Goal: Information Seeking & Learning: Learn about a topic

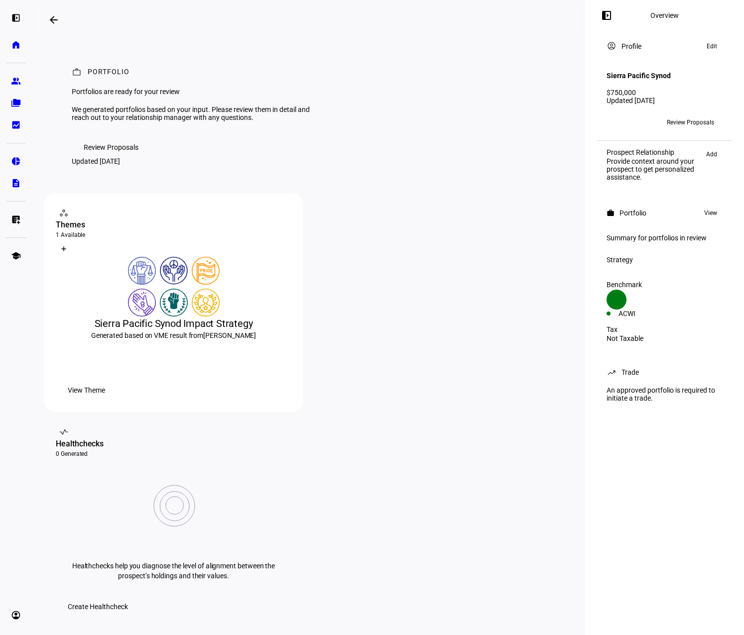
click at [96, 157] on span "Review Proposals" at bounding box center [111, 147] width 55 height 20
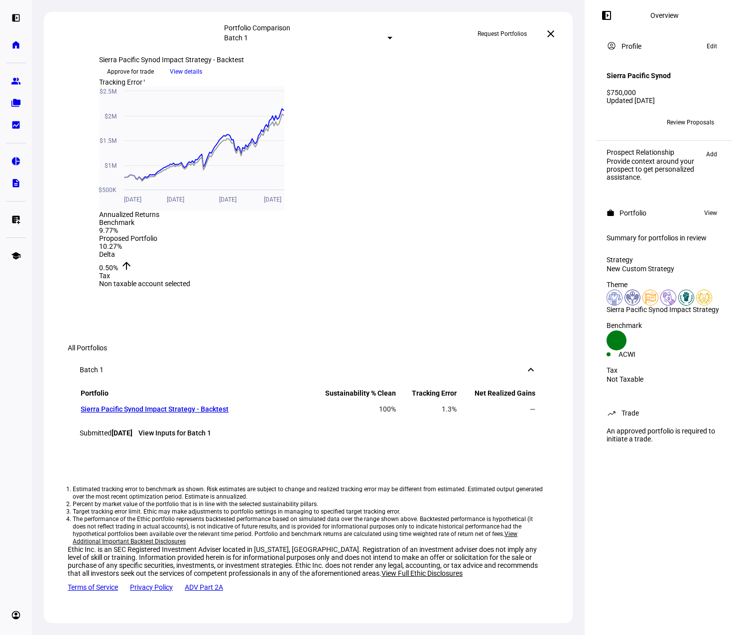
scroll to position [647, 0]
click at [557, 35] on span at bounding box center [551, 34] width 24 height 24
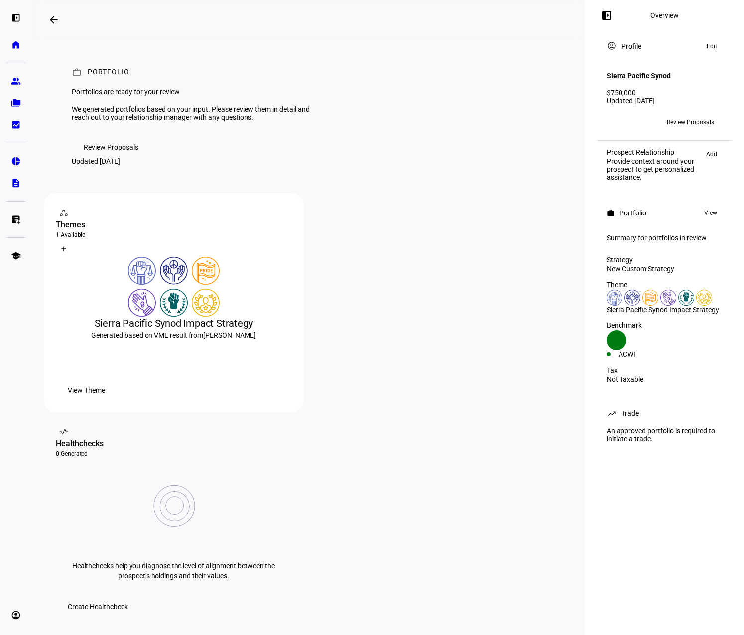
click at [105, 400] on span "View Theme" at bounding box center [86, 390] width 37 height 20
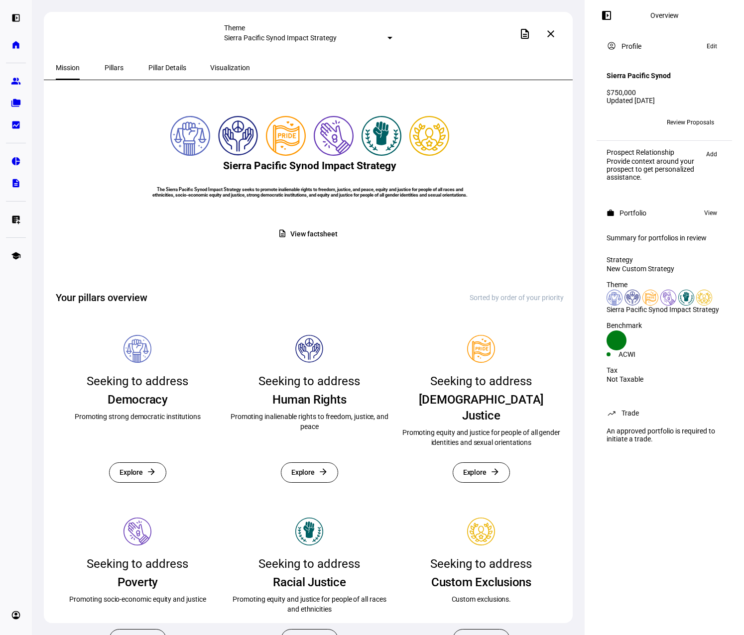
click at [105, 71] on span "Pillars" at bounding box center [114, 67] width 19 height 7
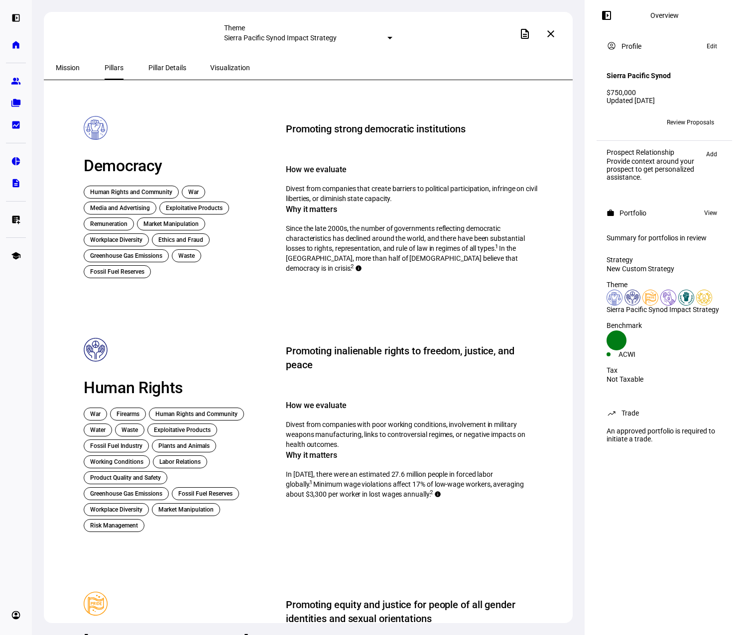
click at [148, 68] on span "Pillar Details" at bounding box center [167, 67] width 38 height 7
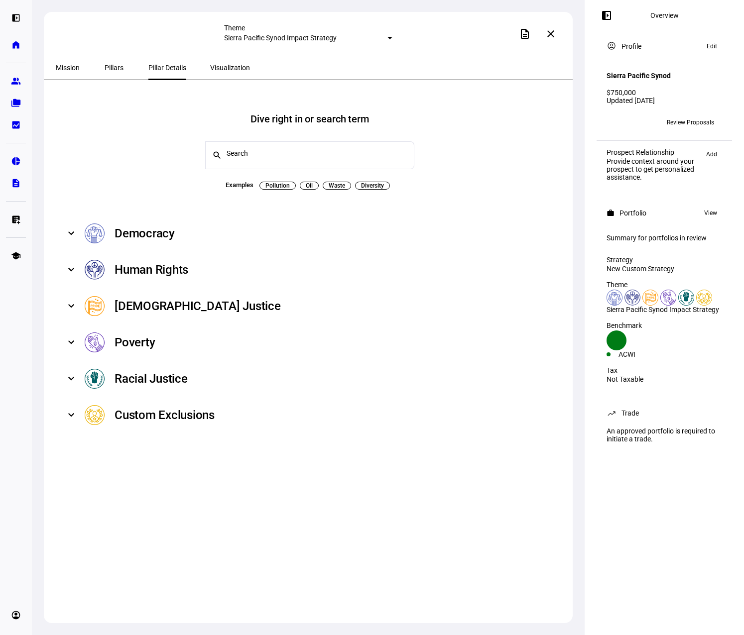
click at [73, 267] on span at bounding box center [71, 270] width 4 height 12
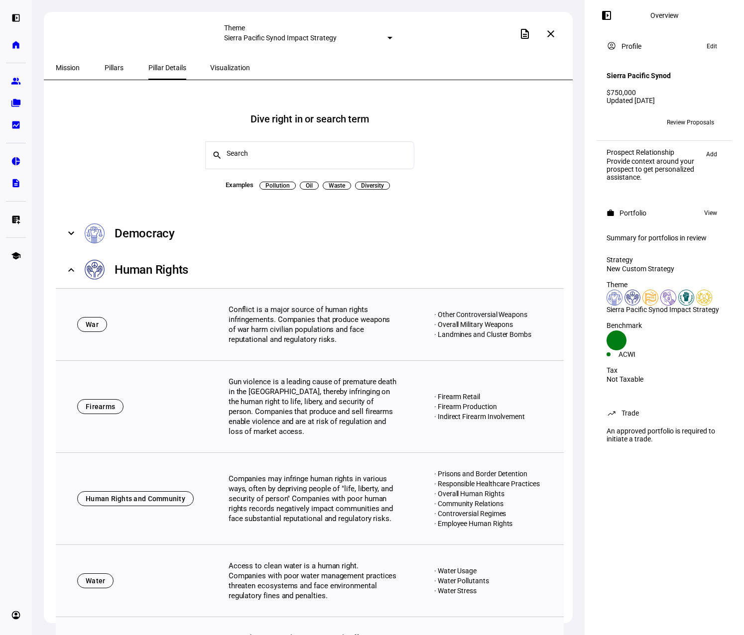
click at [72, 264] on span at bounding box center [71, 270] width 4 height 12
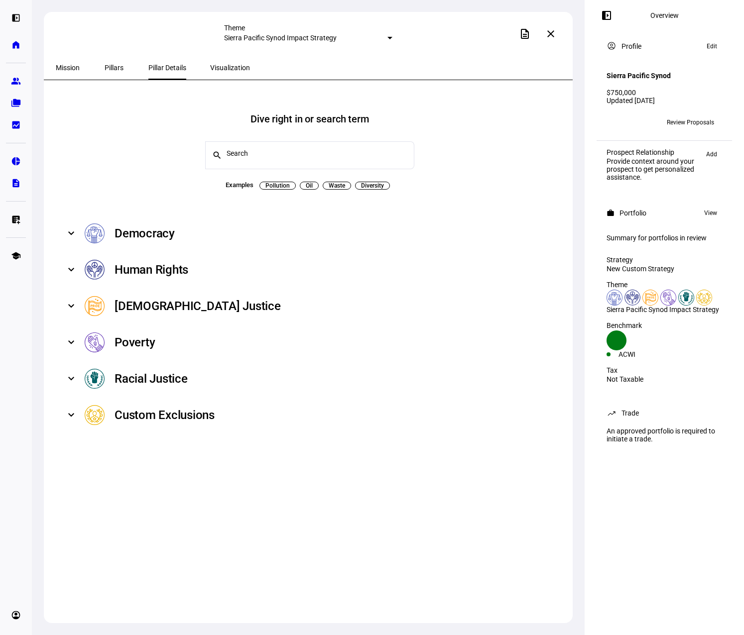
click at [74, 313] on mat-expansion-panel-header "[DEMOGRAPHIC_DATA] Justice" at bounding box center [310, 306] width 508 height 36
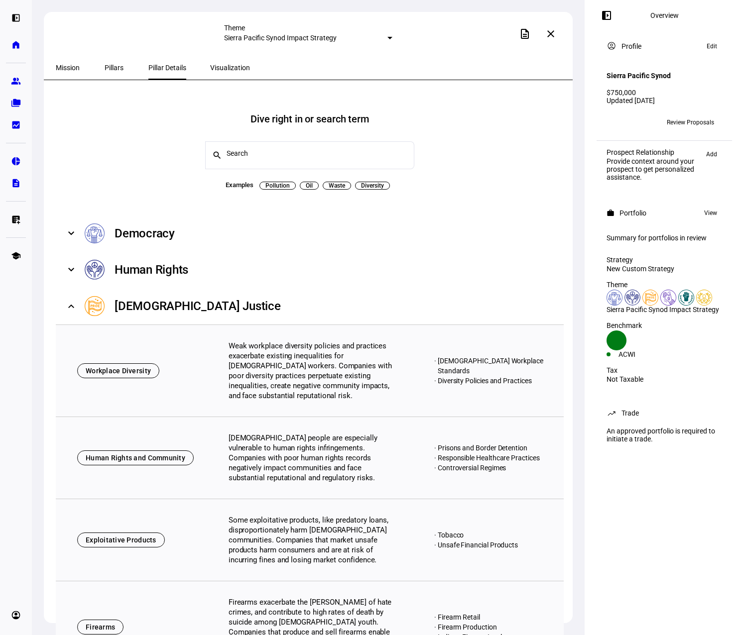
click at [74, 306] on mat-expansion-panel-header "[DEMOGRAPHIC_DATA] Justice" at bounding box center [310, 306] width 508 height 36
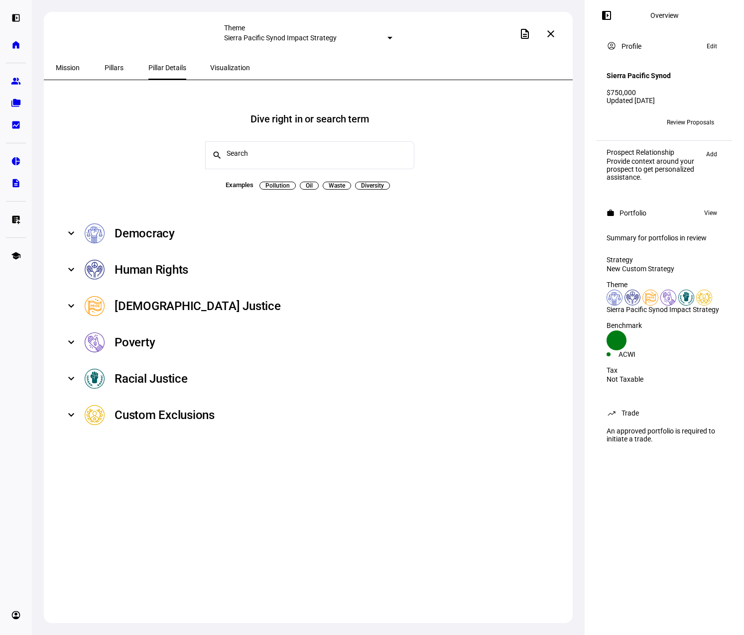
click at [306, 182] on span "Oil" at bounding box center [309, 186] width 7 height 8
type input "Oil"
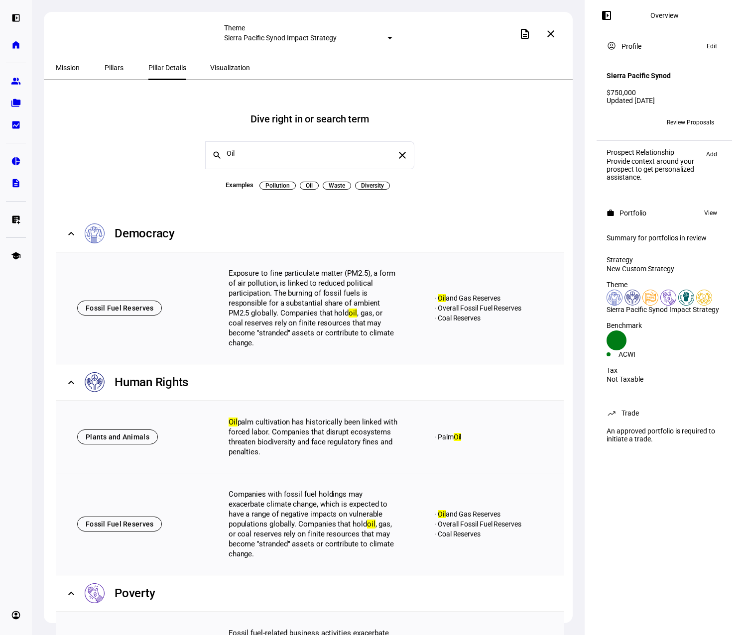
click at [231, 73] on div "Visualization" at bounding box center [230, 68] width 64 height 24
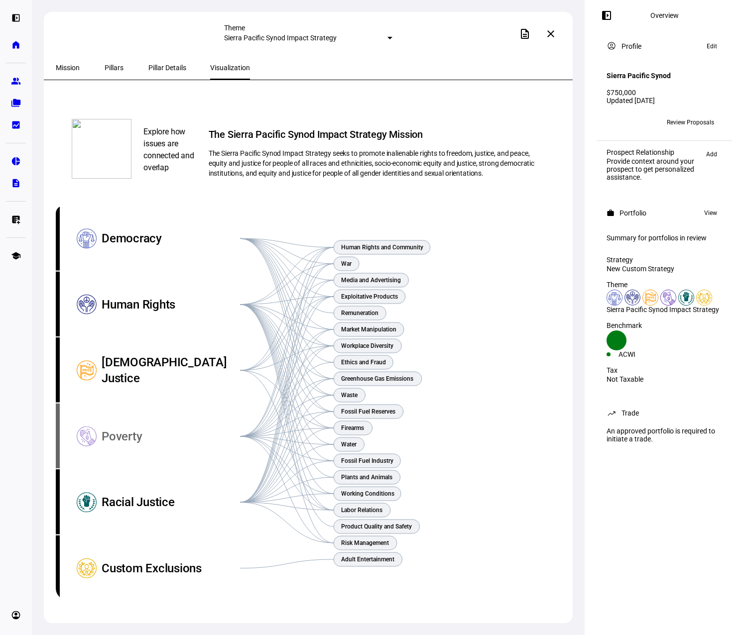
click at [125, 445] on div "Poverty" at bounding box center [171, 437] width 138 height 66
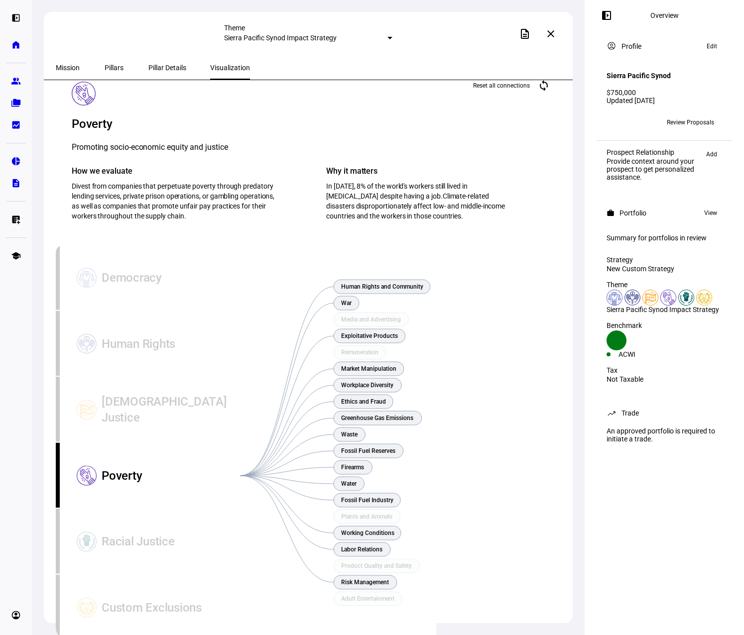
scroll to position [62, 0]
click at [122, 443] on div "Poverty" at bounding box center [171, 476] width 138 height 66
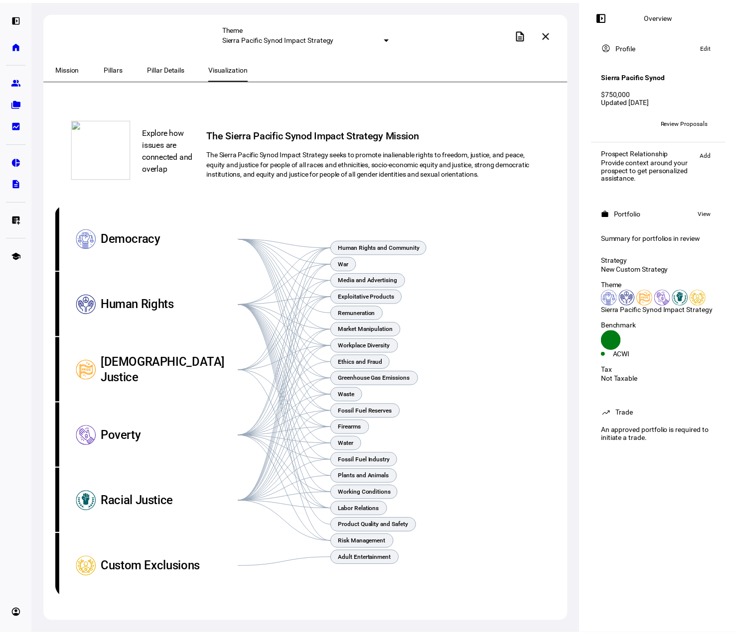
scroll to position [0, 0]
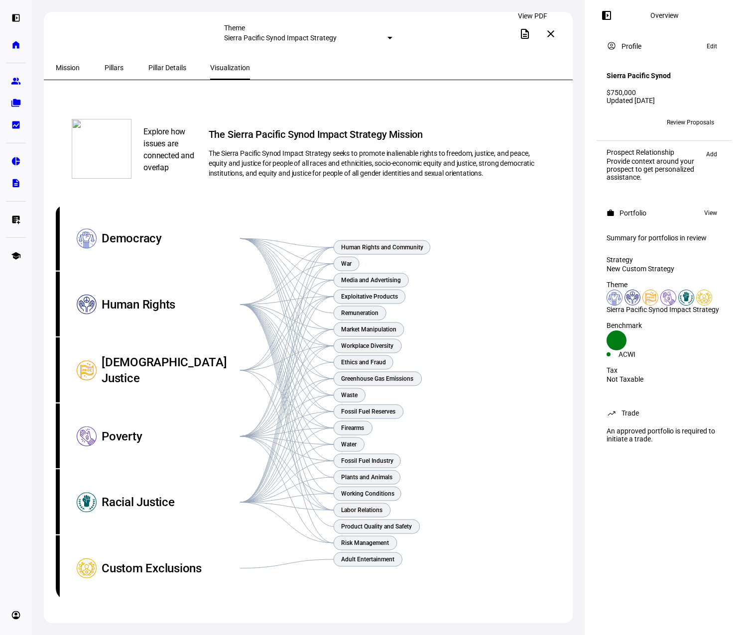
click at [529, 28] on span at bounding box center [525, 34] width 24 height 24
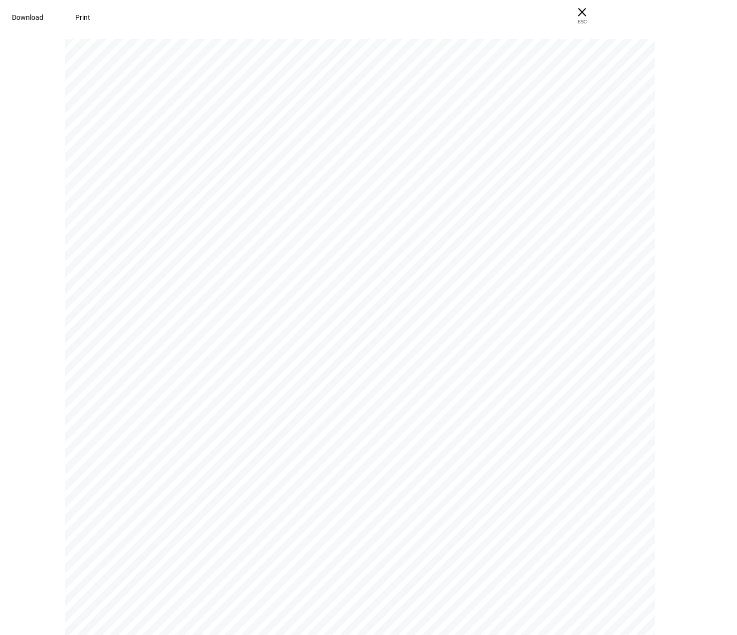
click at [670, 189] on pdf-viewer "P O RT F O L I O Portfolios are ready for your review We generated portfolios b…" at bounding box center [368, 336] width 730 height 597
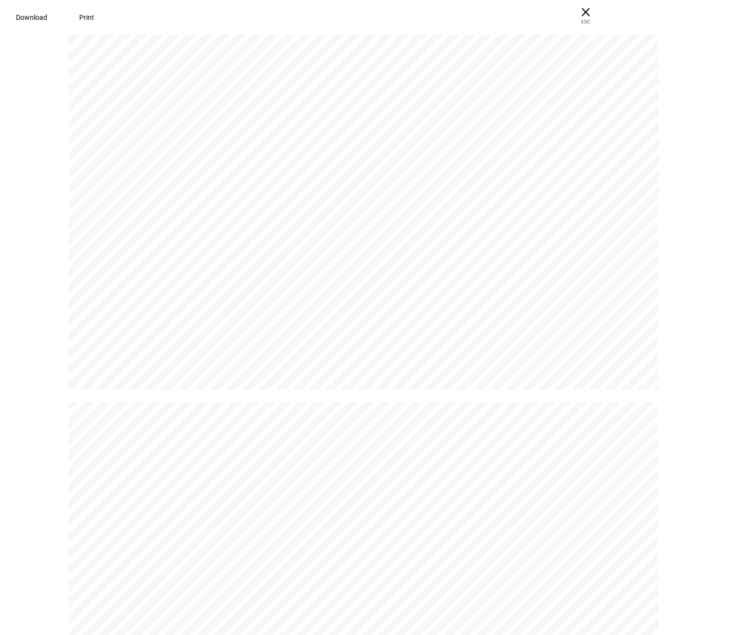
scroll to position [2739, 0]
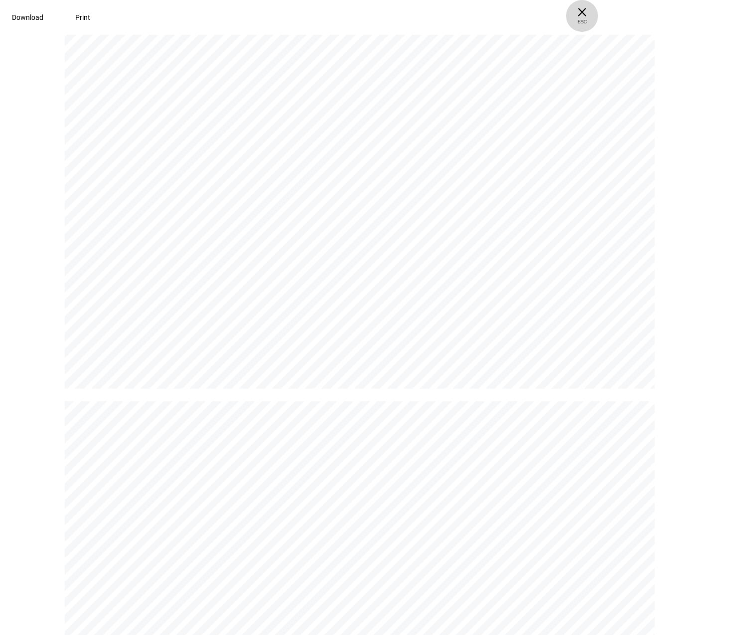
click at [598, 17] on span "× ESC" at bounding box center [582, 16] width 32 height 32
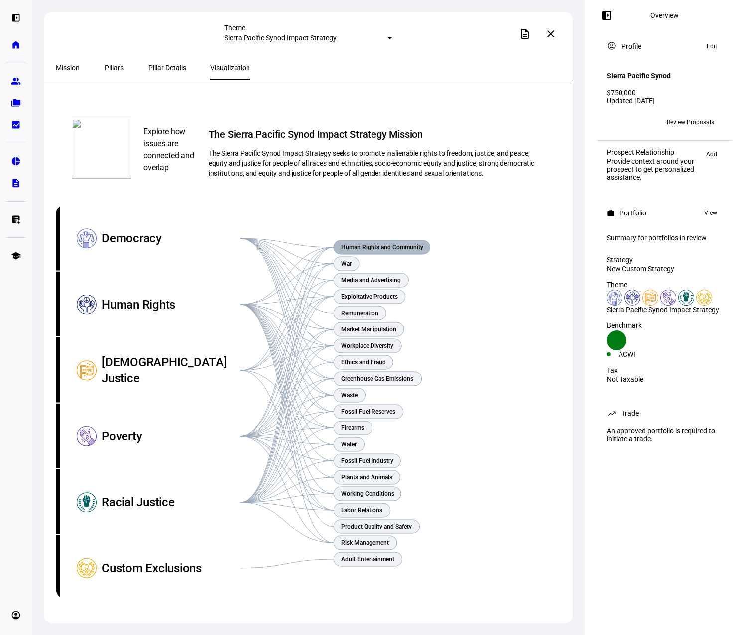
scroll to position [0, 0]
click at [554, 34] on mat-icon "close" at bounding box center [551, 34] width 12 height 12
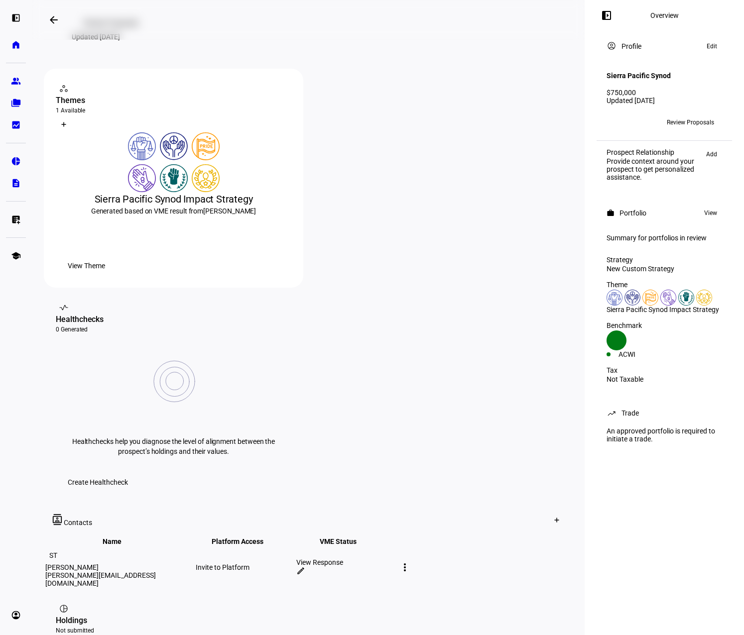
scroll to position [199, 0]
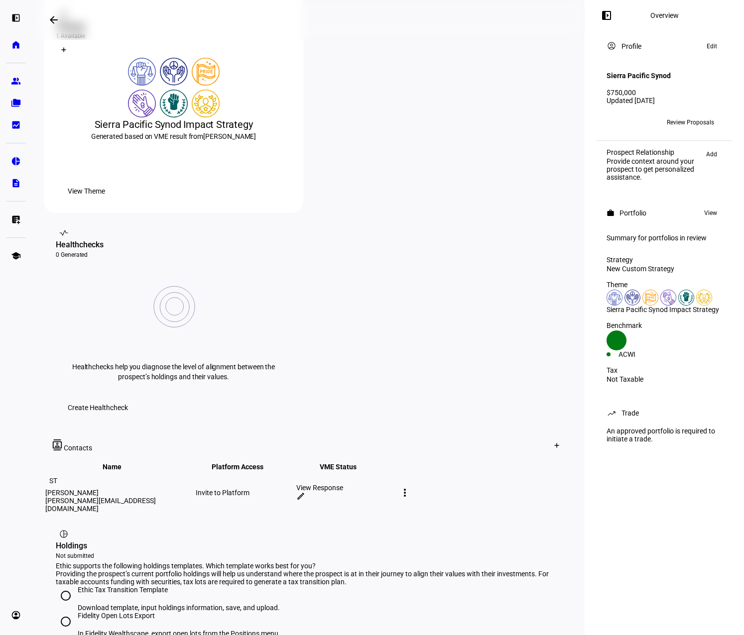
click at [395, 484] on div "View Response" at bounding box center [345, 488] width 99 height 8
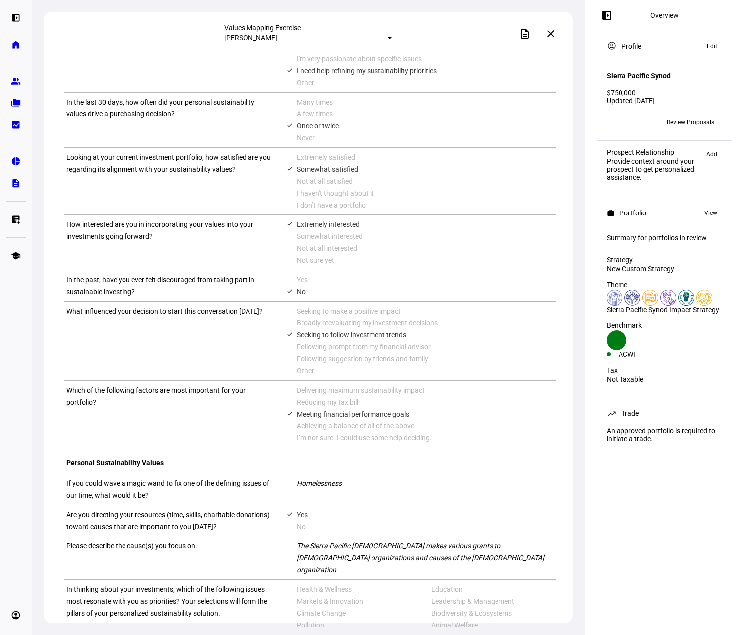
scroll to position [206, 0]
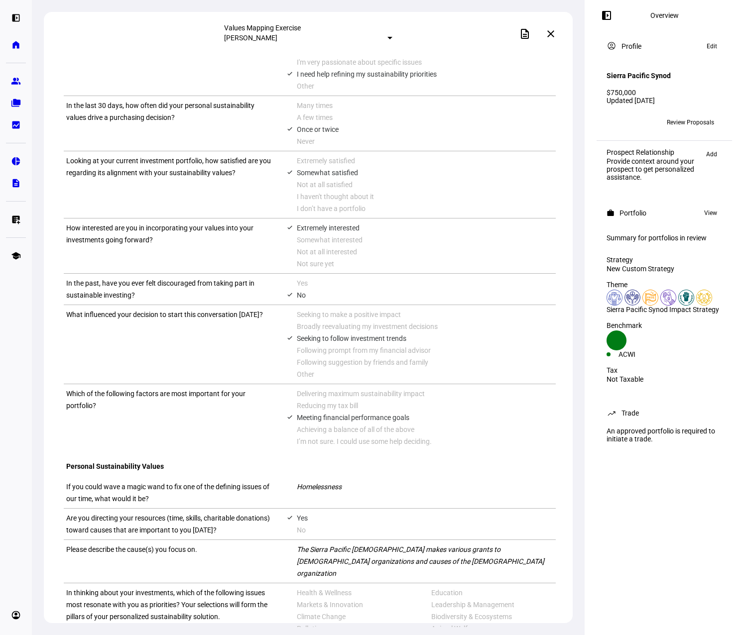
click at [547, 36] on span at bounding box center [551, 34] width 24 height 24
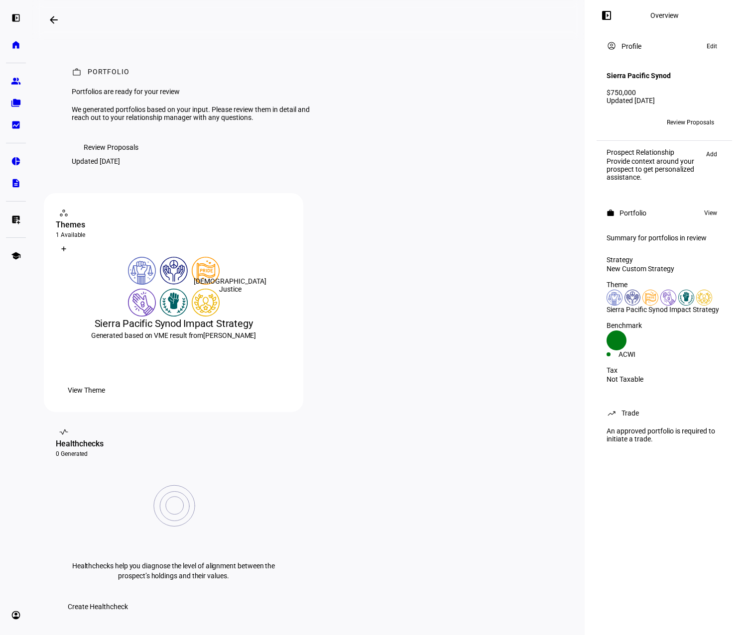
click at [194, 285] on img at bounding box center [206, 271] width 28 height 28
click at [105, 400] on span "View Theme" at bounding box center [86, 390] width 37 height 20
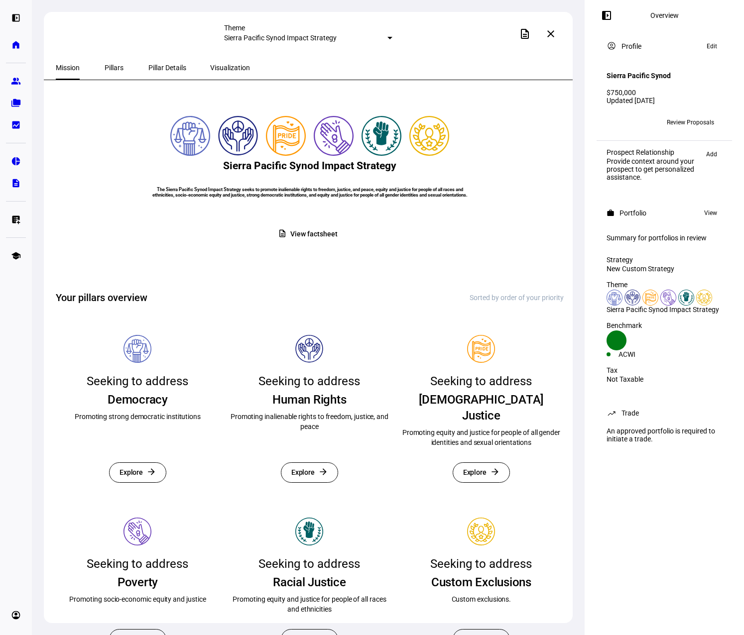
click at [314, 244] on span "View factsheet" at bounding box center [313, 234] width 47 height 19
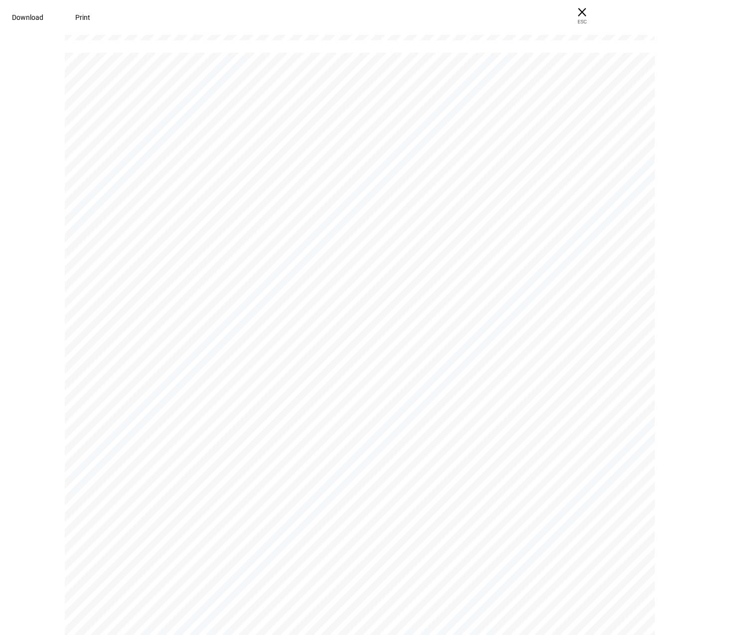
scroll to position [4731, 0]
